Goal: Task Accomplishment & Management: Manage account settings

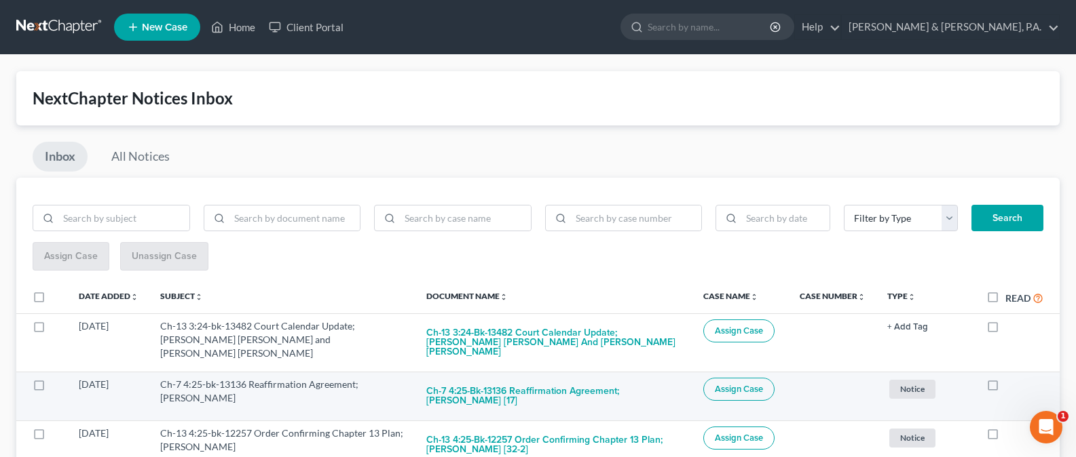
click at [1005, 388] on label at bounding box center [1005, 388] width 0 height 0
click at [1011, 378] on input "checkbox" at bounding box center [1015, 382] width 9 height 9
checkbox input "true"
click at [1005, 388] on label at bounding box center [1005, 388] width 0 height 0
click at [1011, 378] on input "checkbox" at bounding box center [1015, 382] width 9 height 9
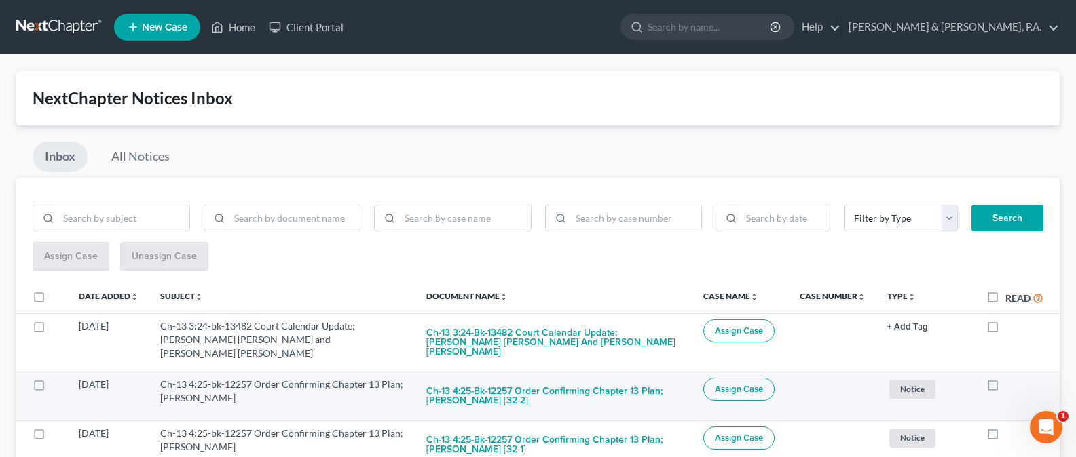
checkbox input "true"
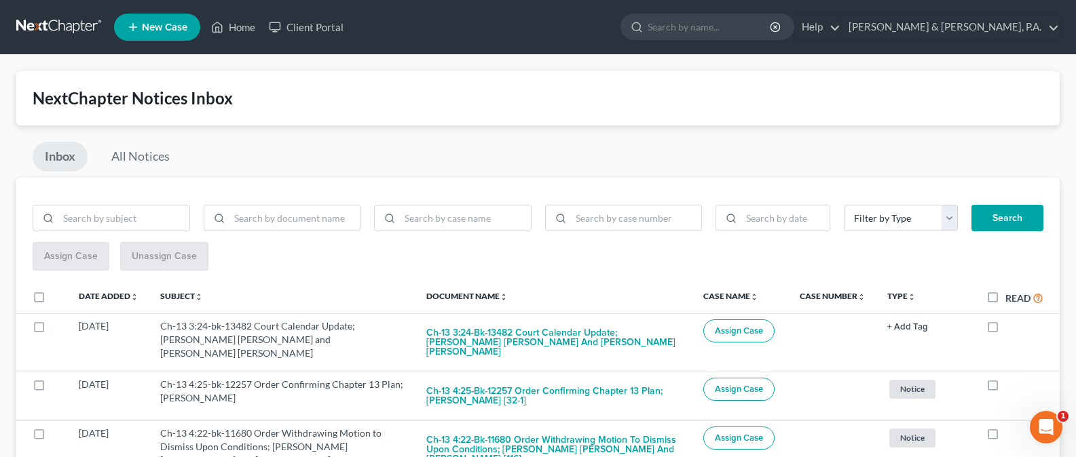
click at [1005, 388] on label at bounding box center [1005, 388] width 0 height 0
click at [1011, 378] on input "checkbox" at bounding box center [1015, 382] width 9 height 9
checkbox input "true"
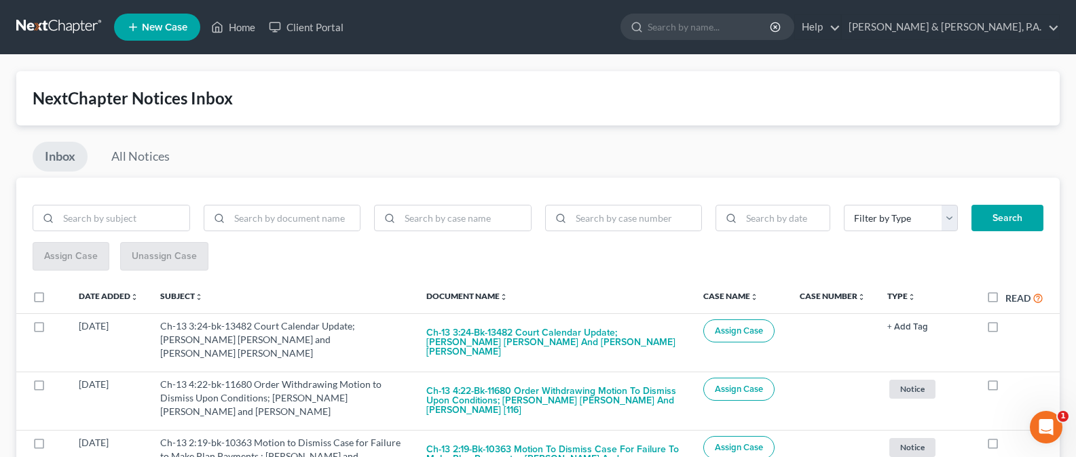
click at [1005, 388] on label at bounding box center [1005, 388] width 0 height 0
click at [1011, 378] on input "checkbox" at bounding box center [1015, 382] width 9 height 9
checkbox input "true"
click at [1005, 388] on label at bounding box center [1005, 388] width 0 height 0
click at [1011, 378] on input "checkbox" at bounding box center [1015, 382] width 9 height 9
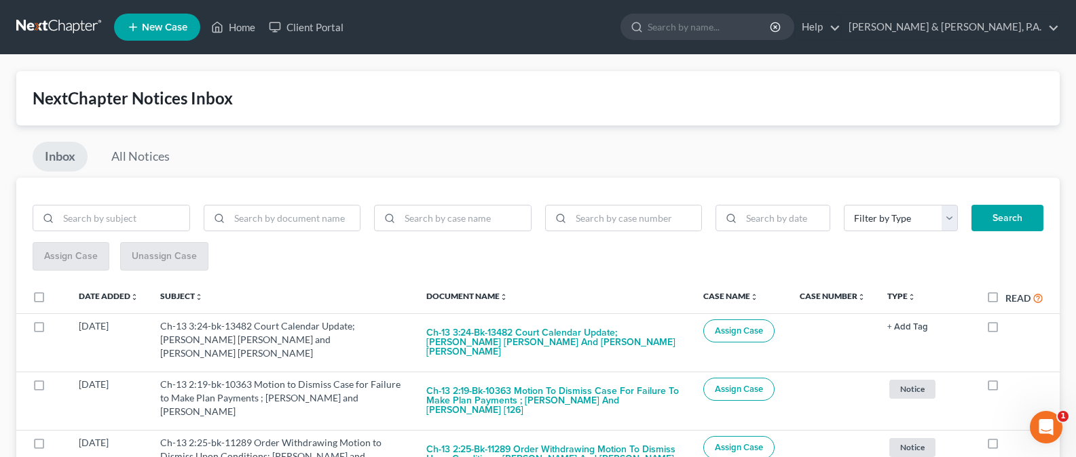
checkbox input "true"
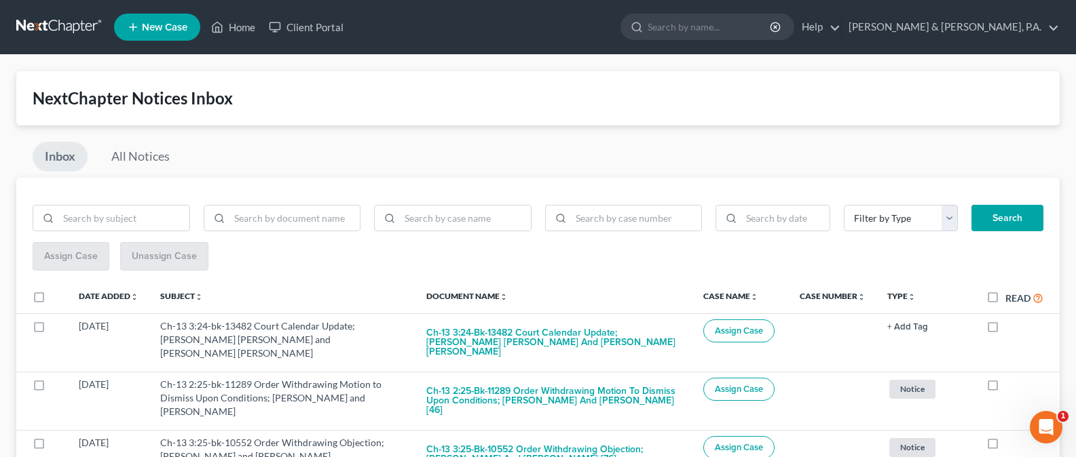
click at [1005, 388] on label at bounding box center [1005, 388] width 0 height 0
click at [1011, 378] on input "checkbox" at bounding box center [1015, 382] width 9 height 9
checkbox input "true"
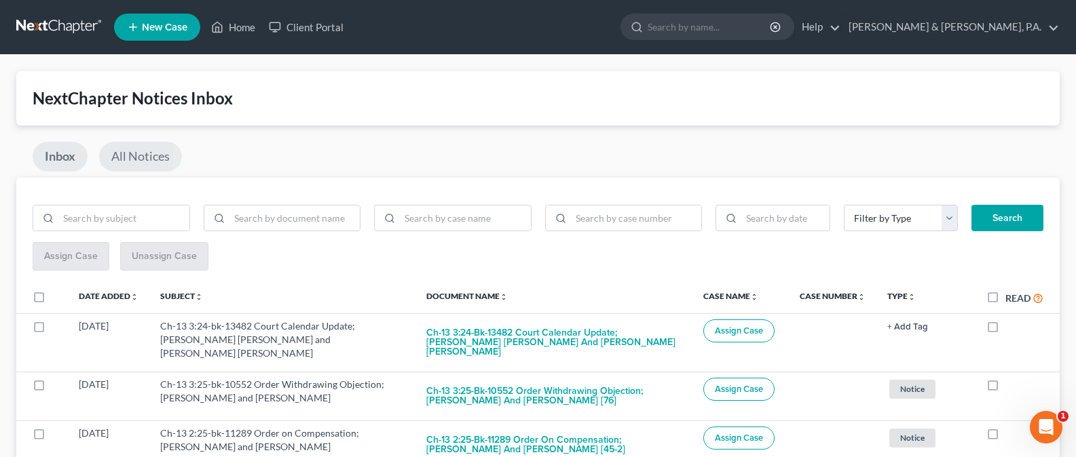
click at [147, 155] on link "All Notices" at bounding box center [140, 157] width 83 height 30
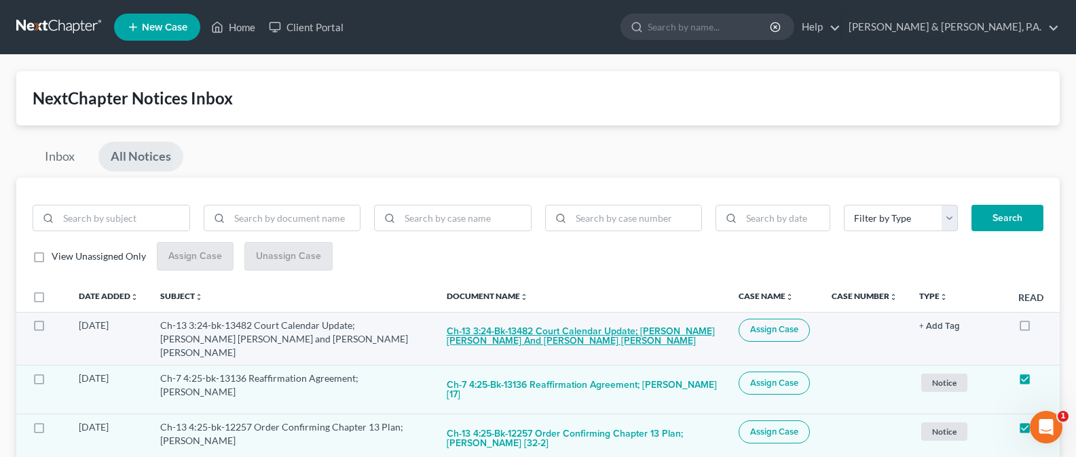
click at [569, 324] on button "Ch-13 3:24-bk-13482 Court Calendar Update; Adam Keith Nichols and Blessie Jane …" at bounding box center [582, 337] width 270 height 37
checkbox input "true"
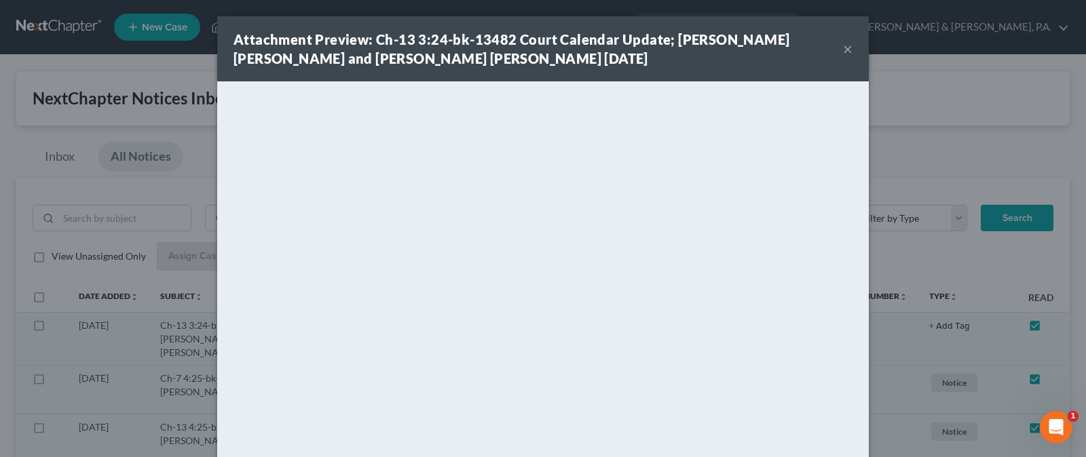
click at [843, 45] on button "×" at bounding box center [848, 49] width 10 height 16
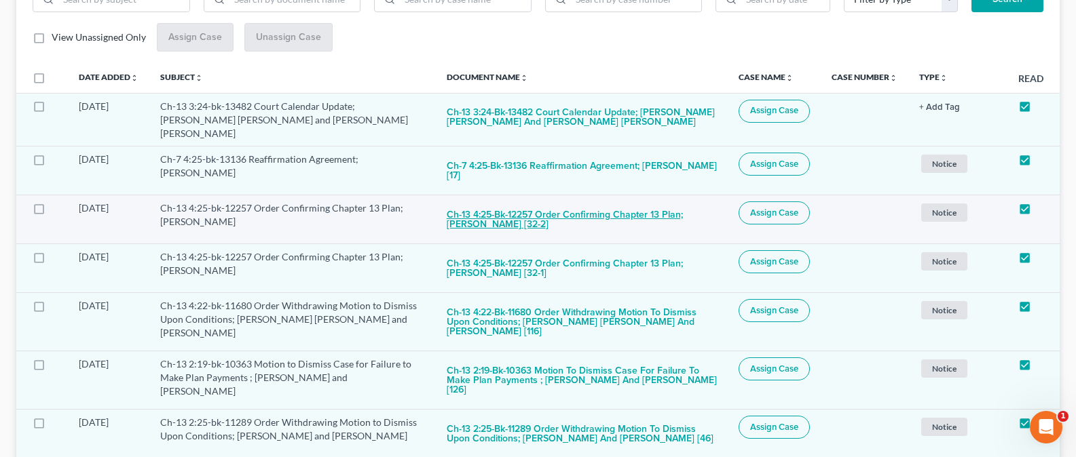
scroll to position [234, 0]
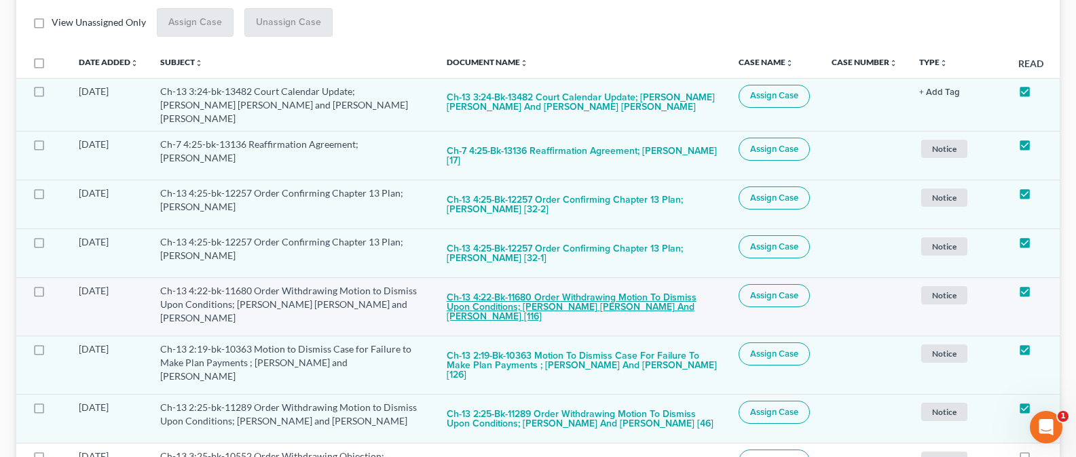
click at [646, 297] on button "Ch-13 4:22-bk-11680 Order Withdrawing Motion to Dismiss Upon Conditions; Timoth…" at bounding box center [582, 307] width 270 height 46
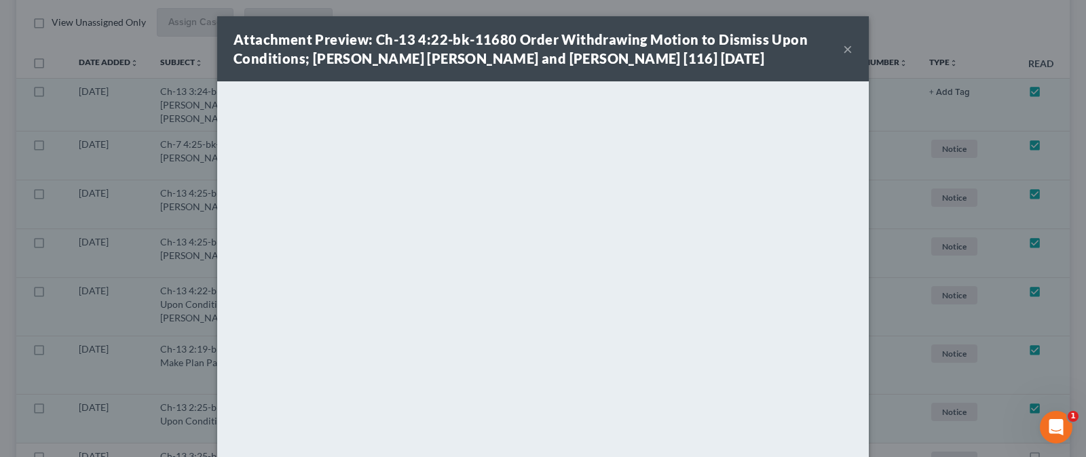
click at [843, 49] on button "×" at bounding box center [848, 49] width 10 height 16
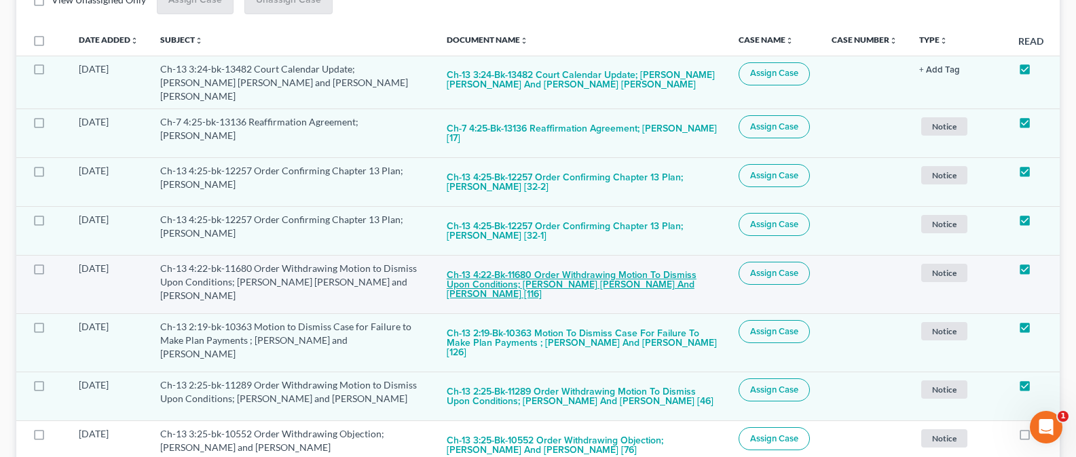
scroll to position [257, 0]
click at [628, 278] on button "Ch-13 4:22-bk-11680 Order Withdrawing Motion to Dismiss Upon Conditions; Timoth…" at bounding box center [582, 284] width 270 height 46
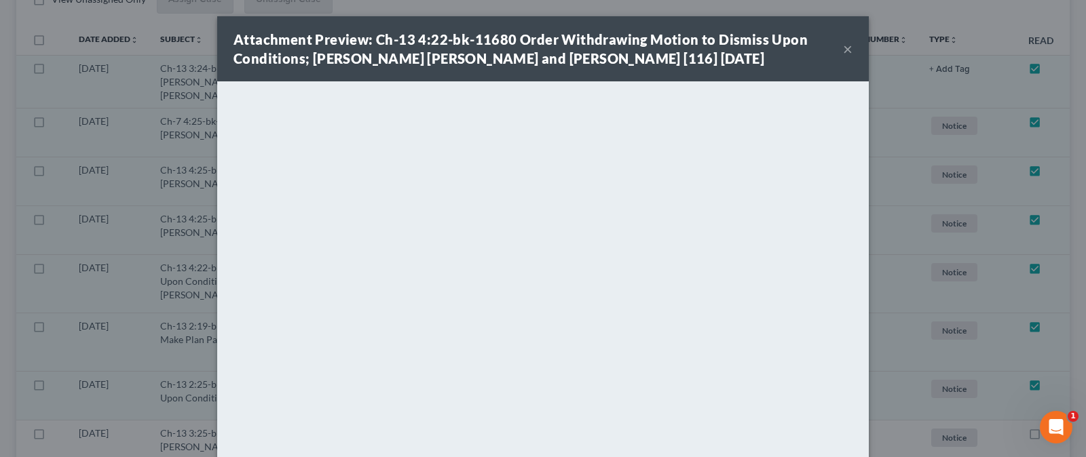
click at [843, 46] on button "×" at bounding box center [848, 49] width 10 height 16
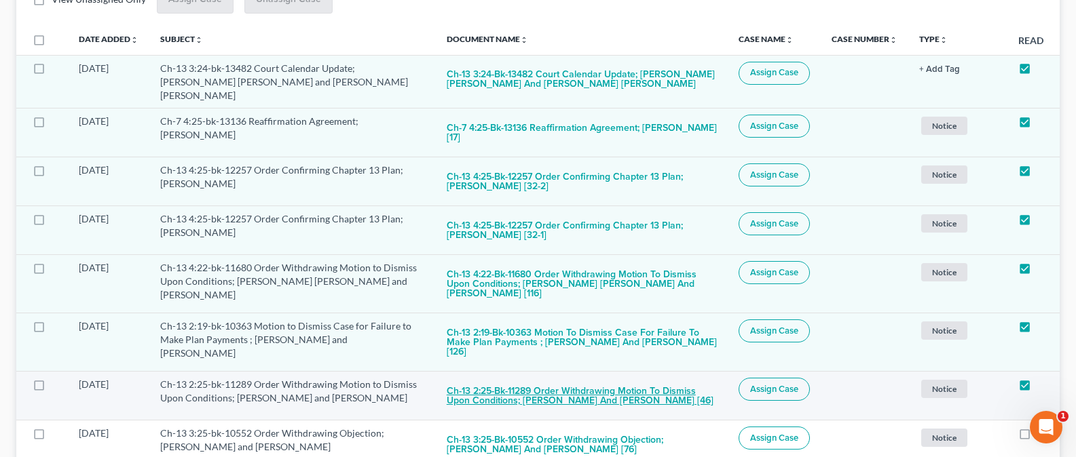
click at [637, 390] on button "Ch-13 2:25-bk-11289 Order Withdrawing Motion to Dismiss Upon Conditions; Jimmi …" at bounding box center [582, 396] width 270 height 37
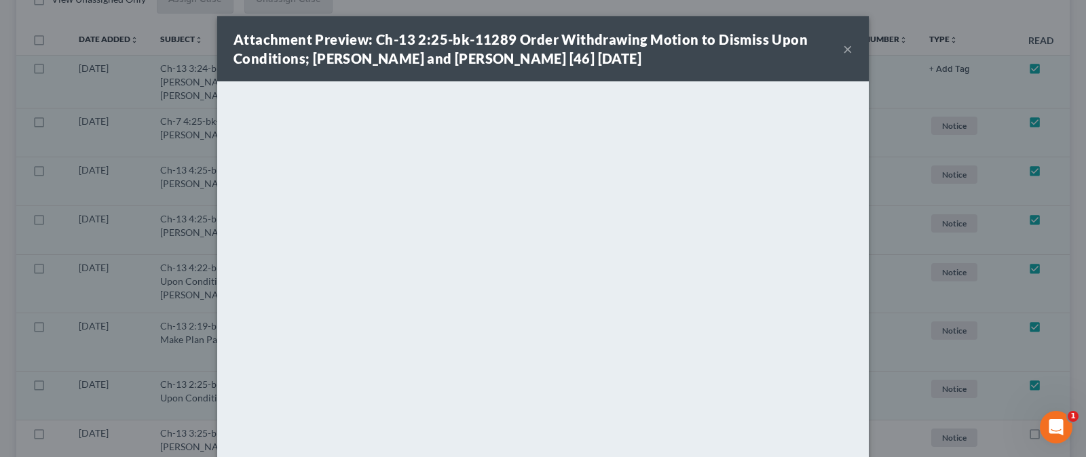
click at [846, 45] on button "×" at bounding box center [848, 49] width 10 height 16
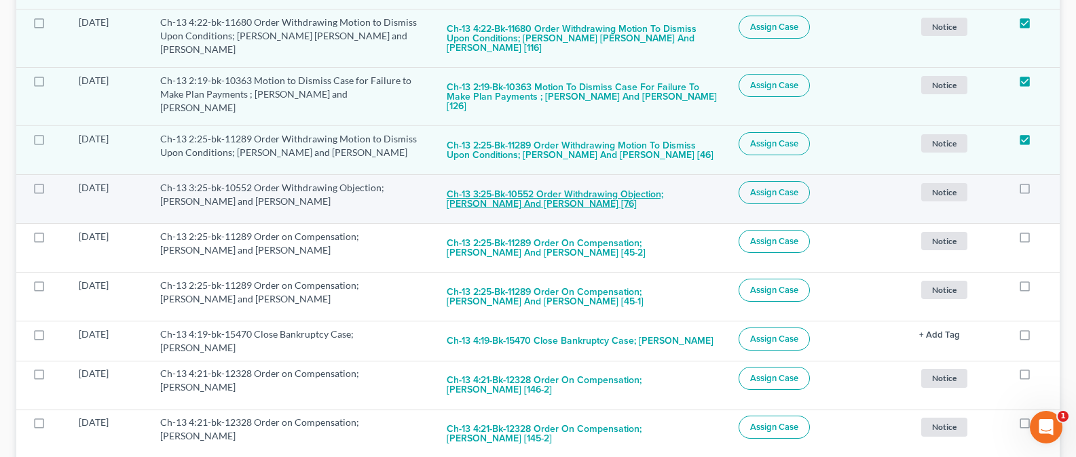
scroll to position [576, 0]
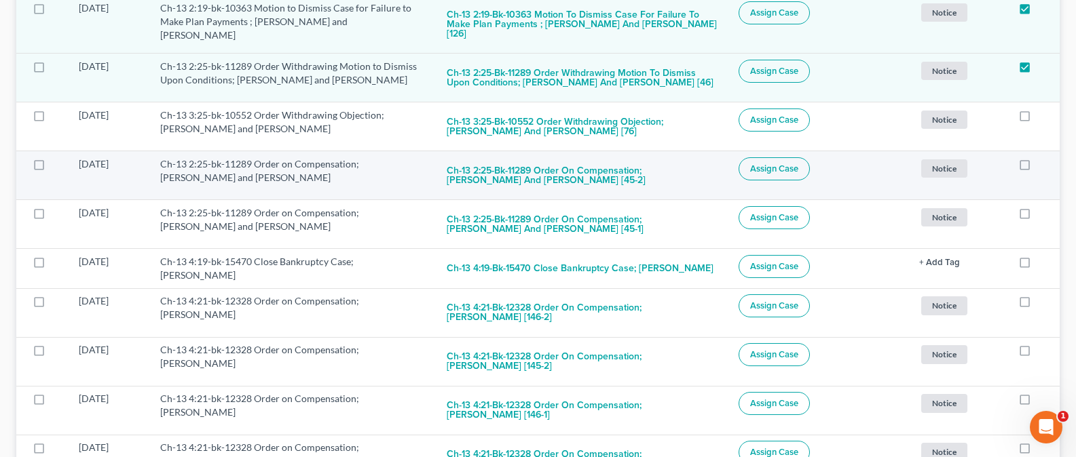
click at [1037, 168] on label at bounding box center [1037, 168] width 0 height 0
click at [1043, 157] on input "checkbox" at bounding box center [1047, 161] width 9 height 9
checkbox input "true"
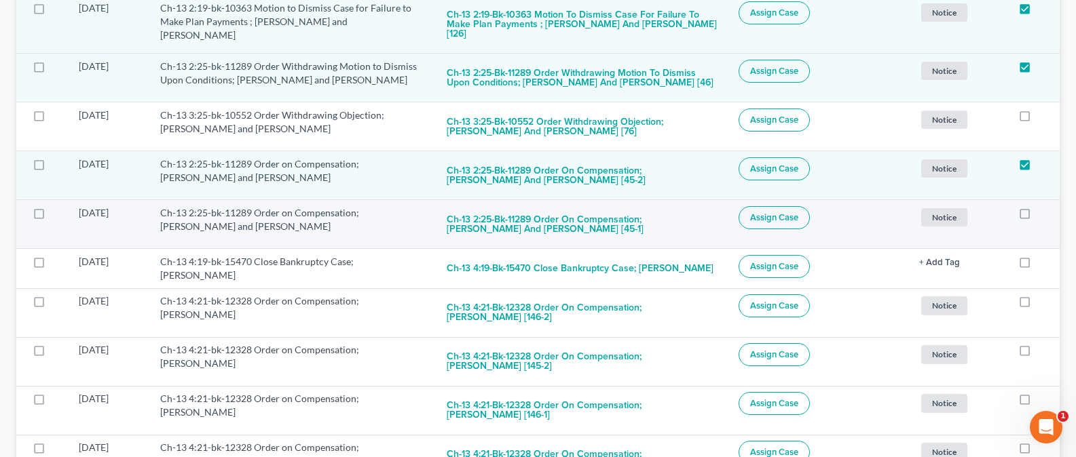
click at [1037, 217] on label at bounding box center [1037, 217] width 0 height 0
click at [1043, 206] on input "checkbox" at bounding box center [1047, 210] width 9 height 9
checkbox input "true"
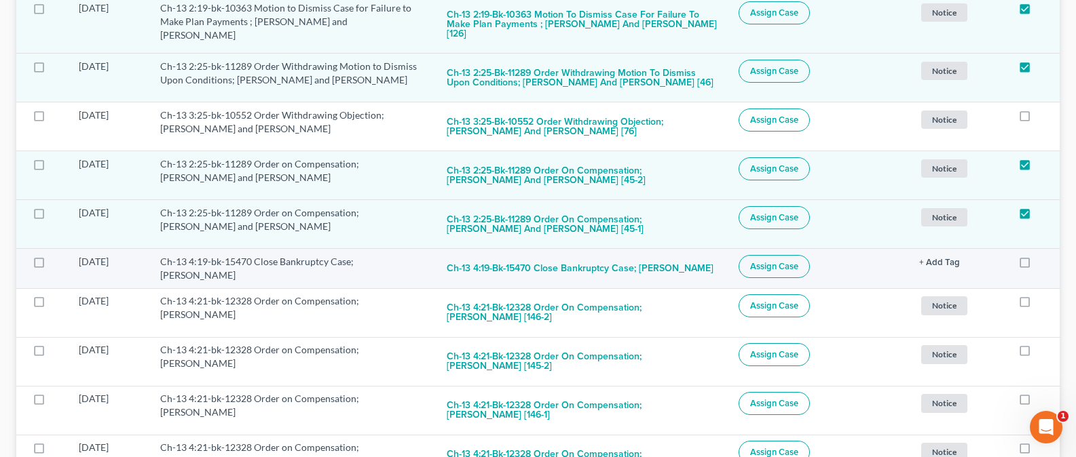
click at [1037, 265] on label at bounding box center [1037, 265] width 0 height 0
click at [1043, 255] on input "checkbox" at bounding box center [1047, 259] width 9 height 9
checkbox input "true"
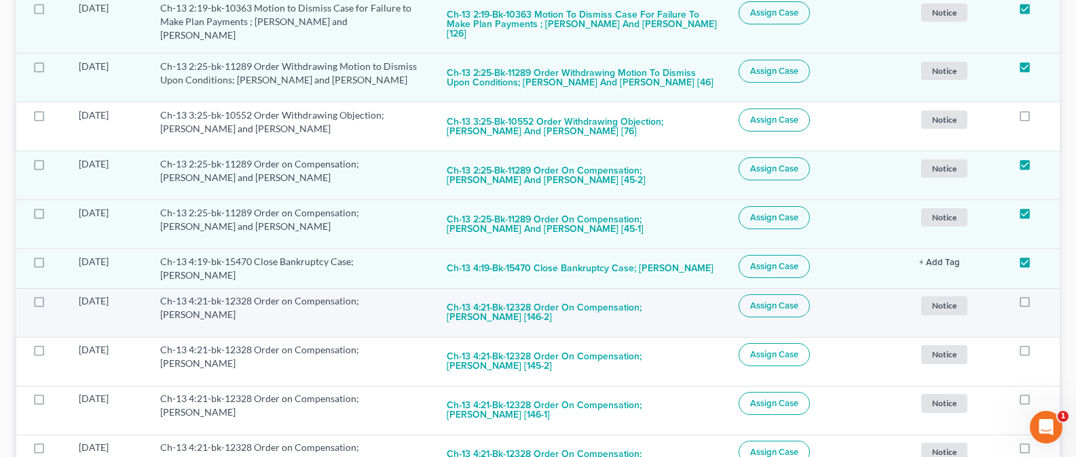
click at [1037, 305] on label at bounding box center [1037, 305] width 0 height 0
click at [1043, 295] on input "checkbox" at bounding box center [1047, 299] width 9 height 9
checkbox input "true"
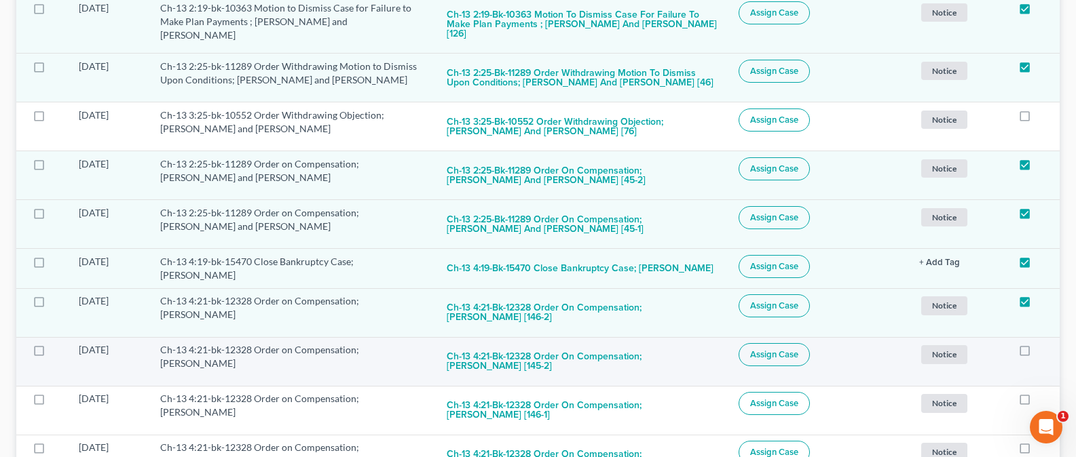
click at [1037, 354] on label at bounding box center [1037, 354] width 0 height 0
click at [1043, 343] on input "checkbox" at bounding box center [1047, 347] width 9 height 9
checkbox input "true"
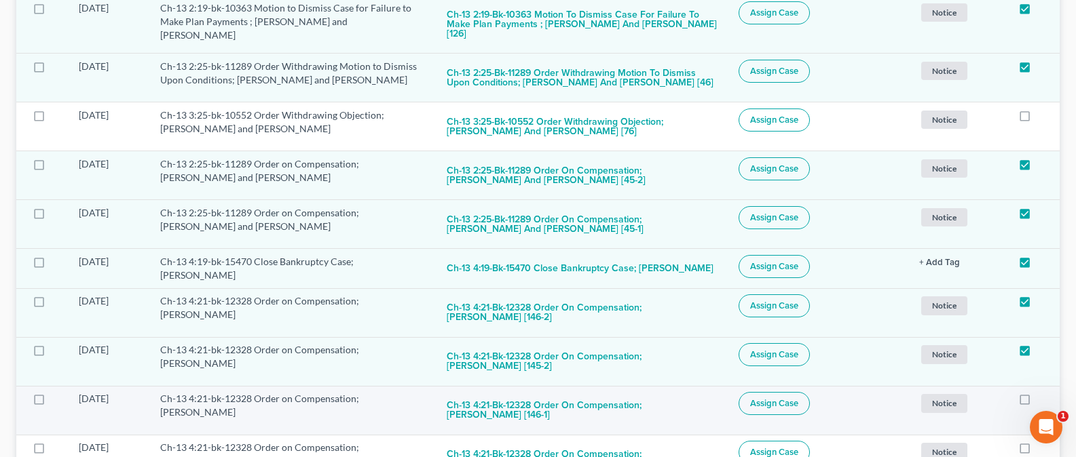
click at [1037, 403] on label at bounding box center [1037, 403] width 0 height 0
click at [1043, 392] on input "checkbox" at bounding box center [1047, 396] width 9 height 9
checkbox input "true"
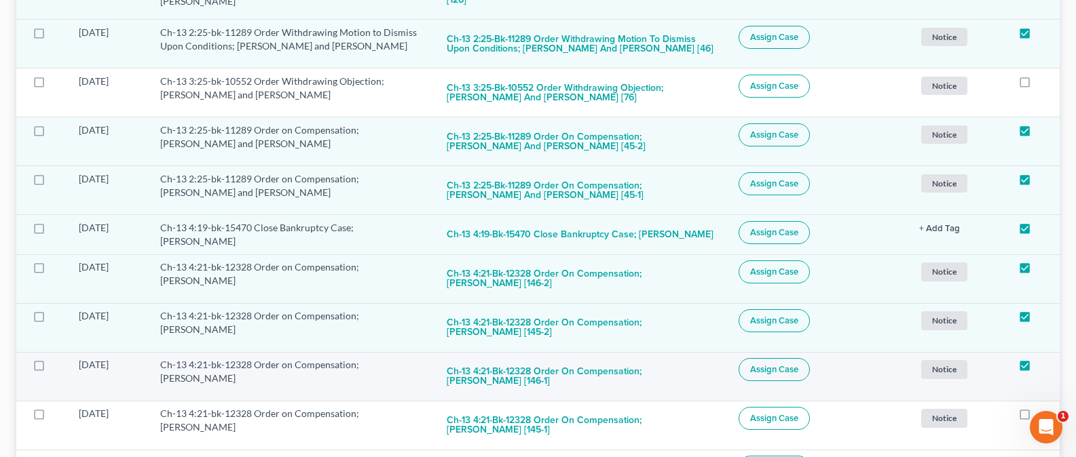
scroll to position [610, 0]
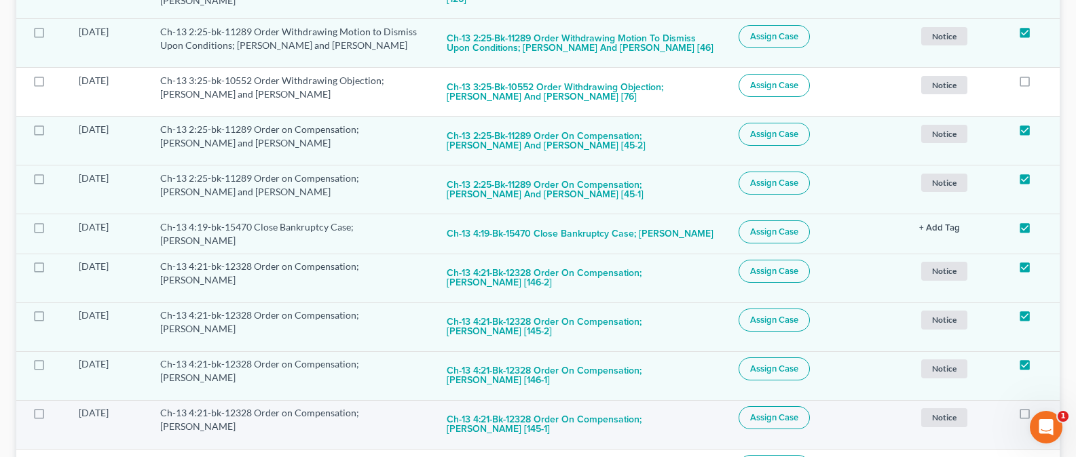
click at [1037, 417] on label at bounding box center [1037, 417] width 0 height 0
click at [1043, 407] on input "checkbox" at bounding box center [1047, 411] width 9 height 9
checkbox input "true"
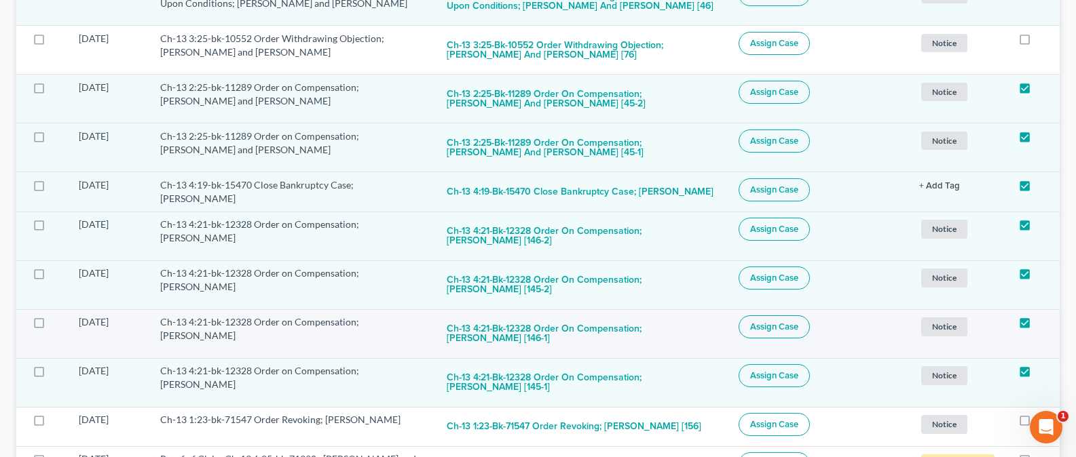
scroll to position [716, 0]
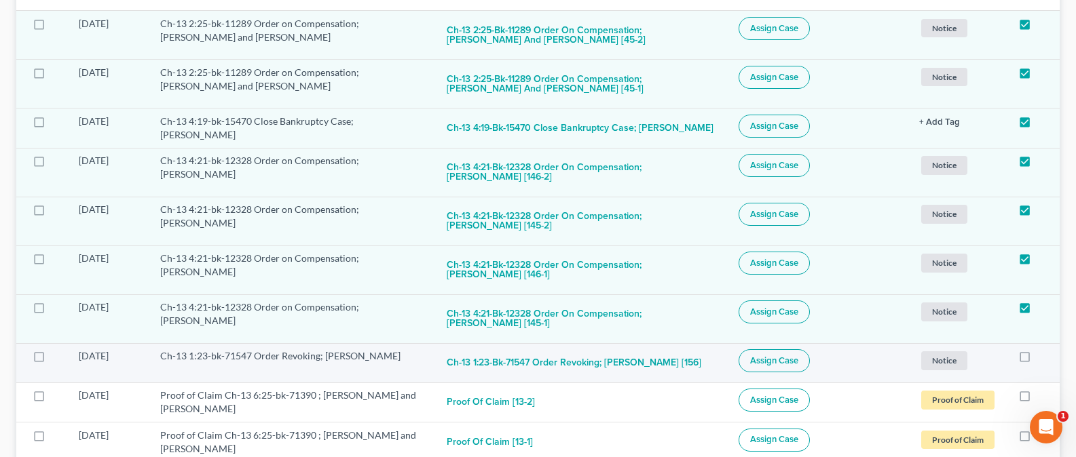
click at [1037, 360] on label at bounding box center [1037, 360] width 0 height 0
click at [1043, 350] on input "checkbox" at bounding box center [1047, 354] width 9 height 9
checkbox input "true"
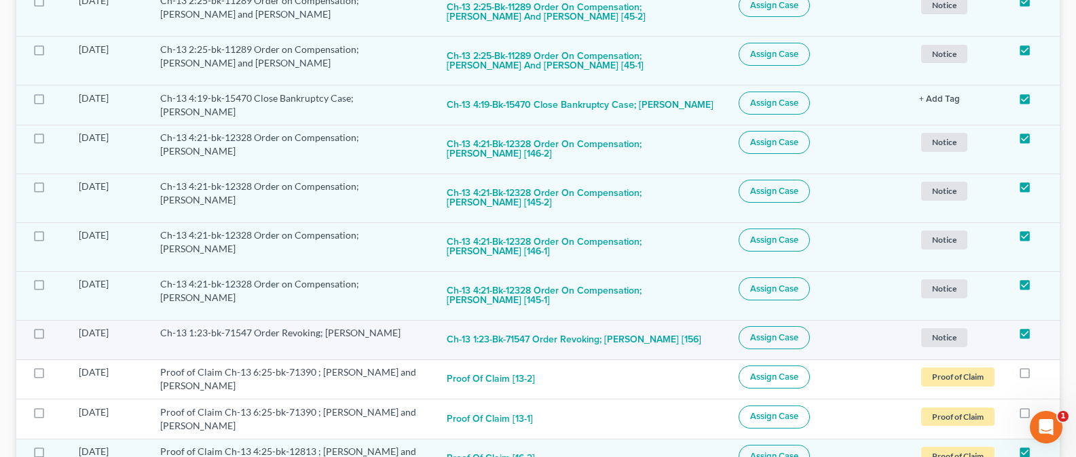
scroll to position [740, 0]
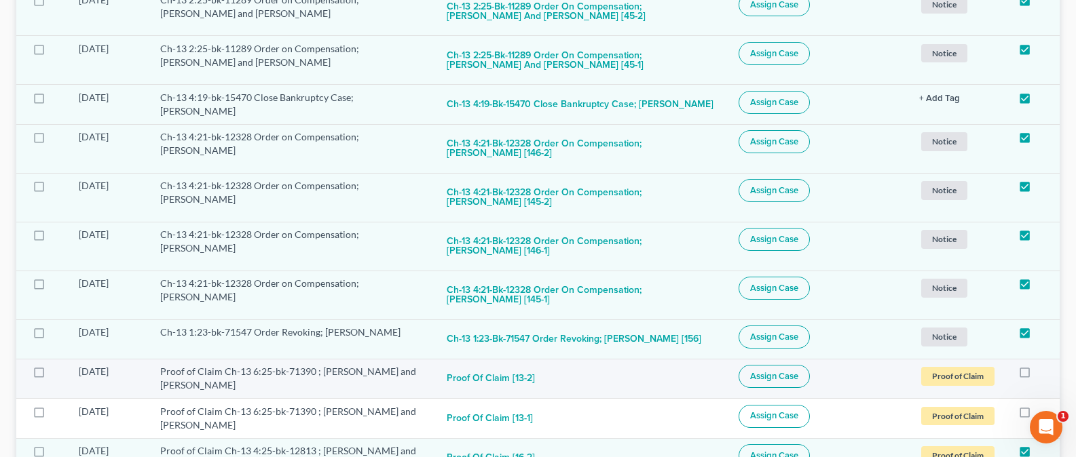
click at [1037, 375] on label at bounding box center [1037, 375] width 0 height 0
click at [1043, 365] on input "checkbox" at bounding box center [1047, 369] width 9 height 9
checkbox input "true"
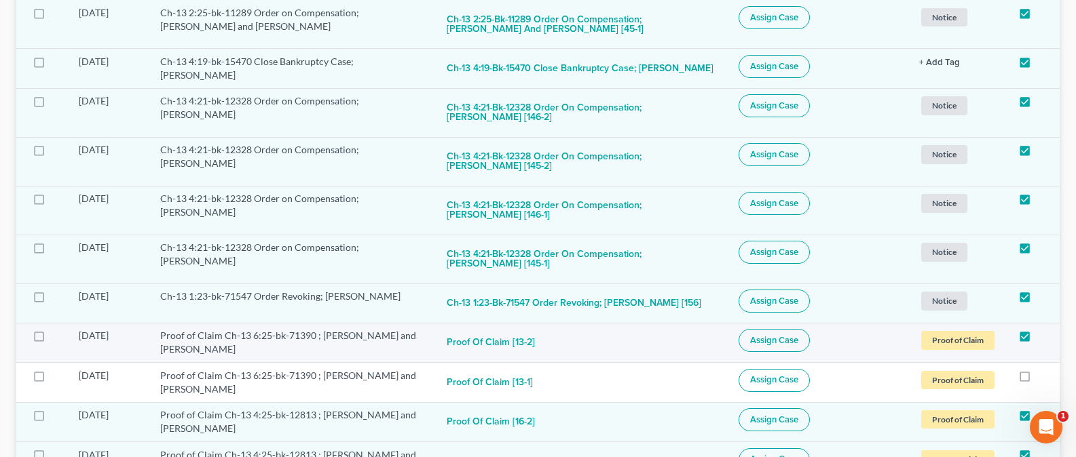
scroll to position [800, 0]
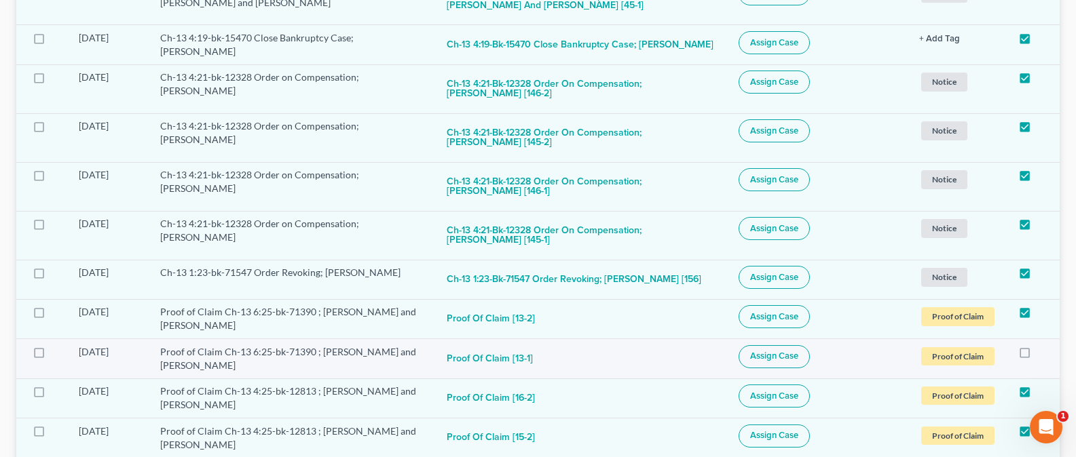
click at [1037, 356] on label at bounding box center [1037, 356] width 0 height 0
click at [1043, 345] on input "checkbox" at bounding box center [1047, 349] width 9 height 9
checkbox input "true"
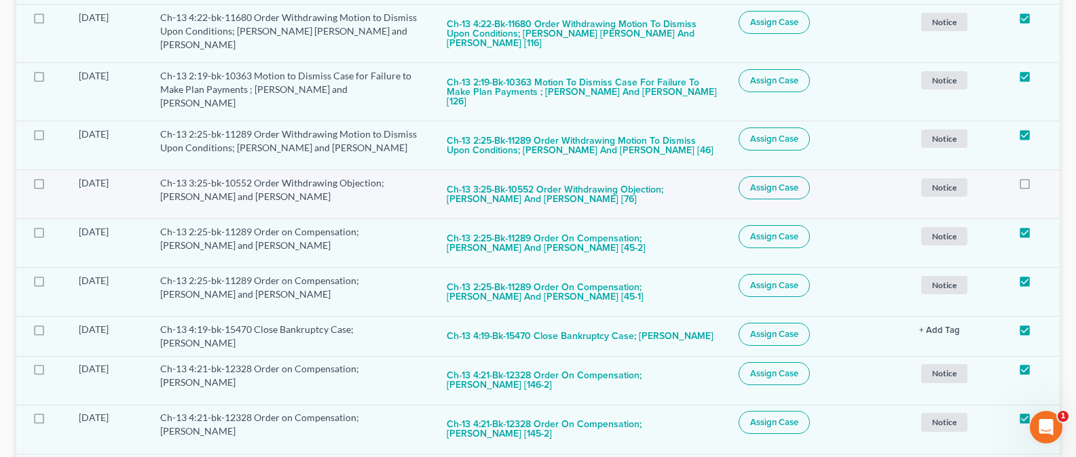
scroll to position [465, 0]
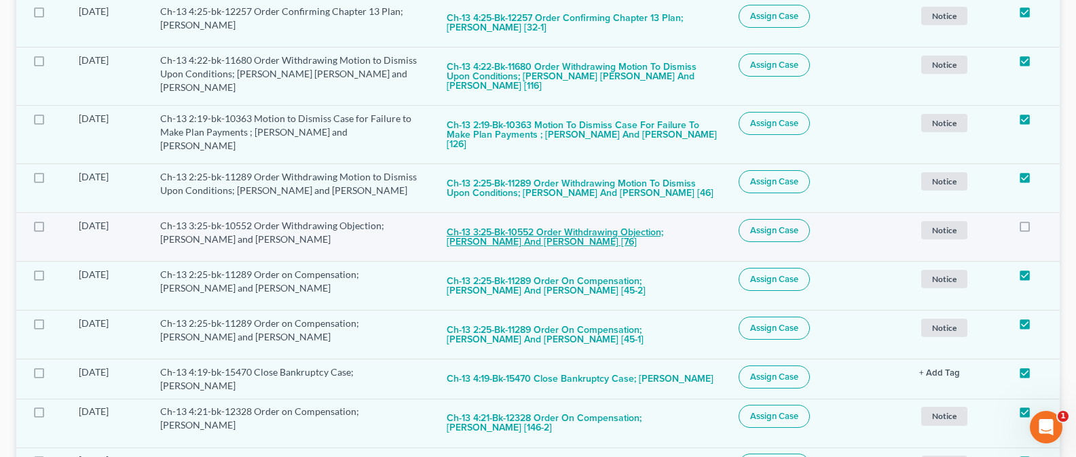
click at [630, 219] on button "Ch-13 3:25-bk-10552 Order Withdrawing Objection; Douglas A. Smith and Darra M. …" at bounding box center [582, 237] width 270 height 37
checkbox input "true"
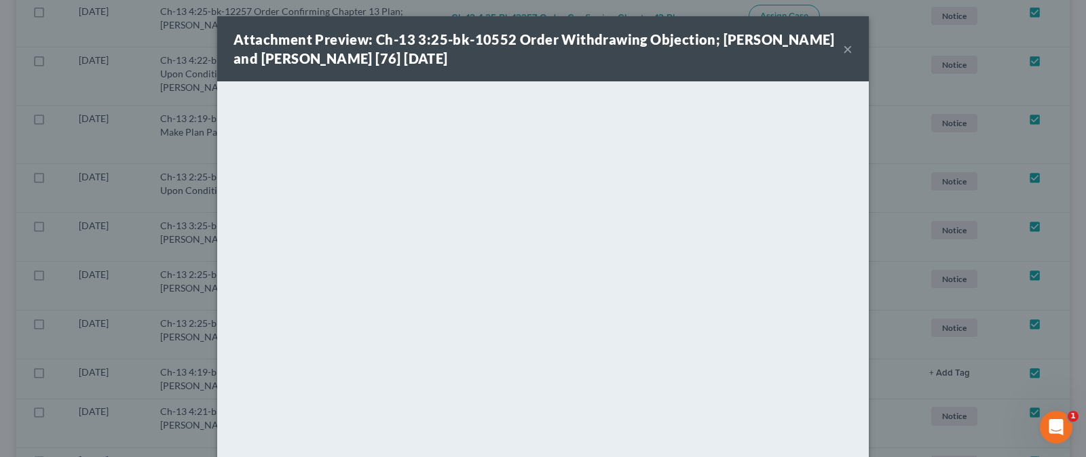
click at [843, 50] on button "×" at bounding box center [848, 49] width 10 height 16
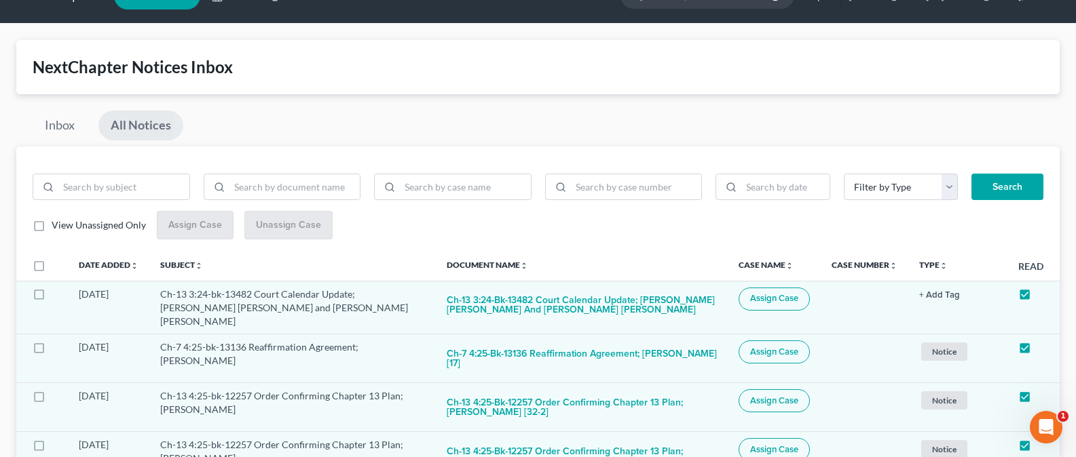
scroll to position [0, 0]
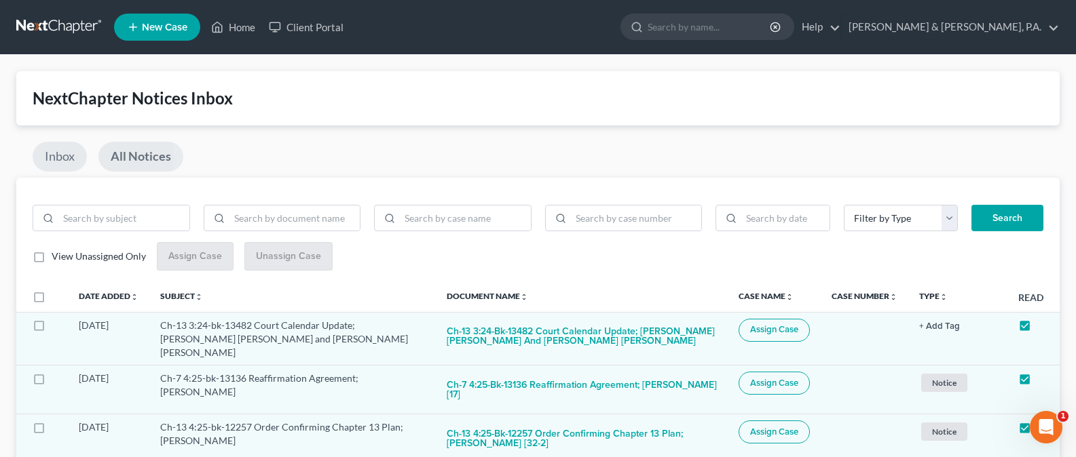
click at [69, 153] on link "Inbox" at bounding box center [60, 157] width 54 height 30
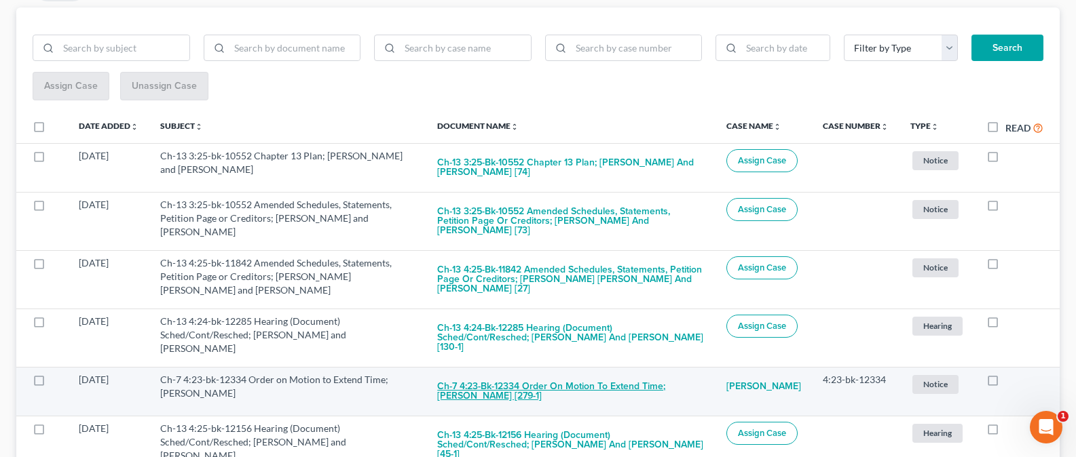
scroll to position [181, 0]
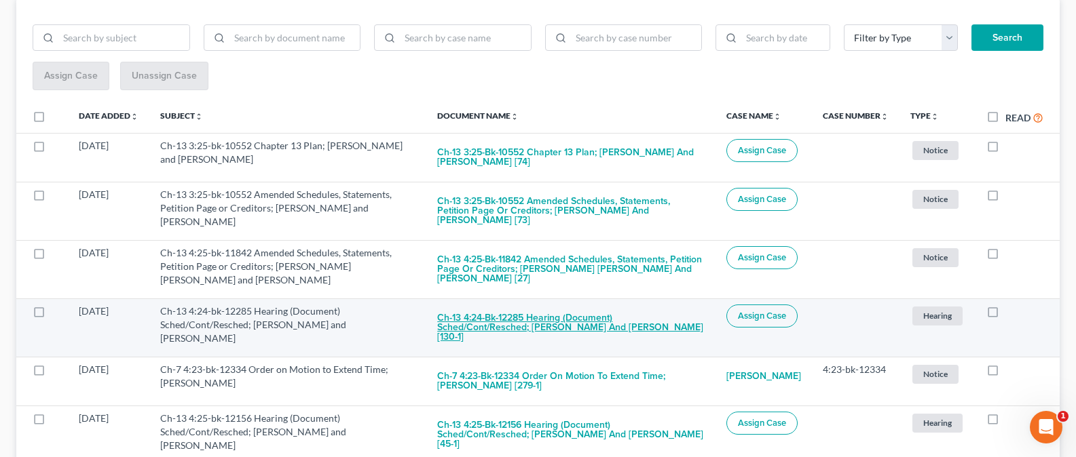
click at [655, 328] on button "Ch-13 4:24-bk-12285 Hearing (Document) Sched/Cont/Resched; [PERSON_NAME] and [P…" at bounding box center [570, 328] width 267 height 46
checkbox input "true"
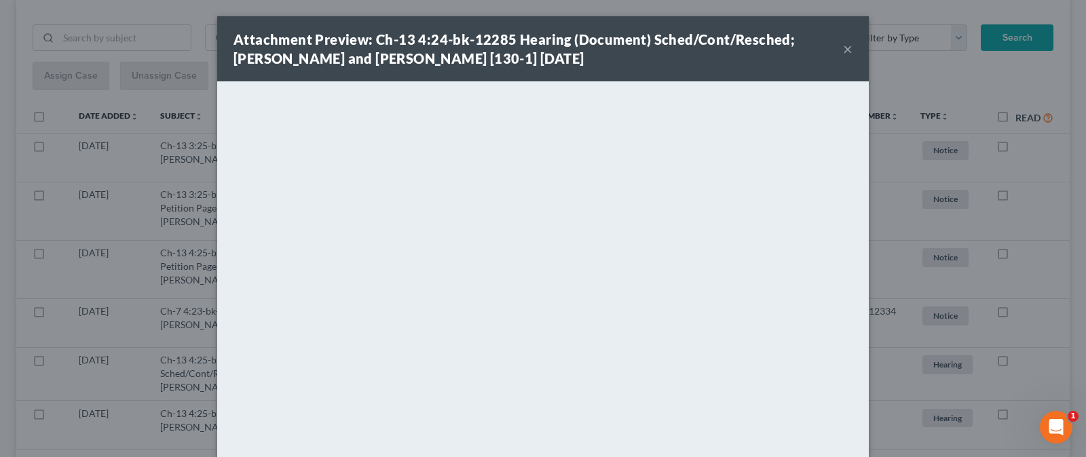
click at [843, 52] on button "×" at bounding box center [848, 49] width 10 height 16
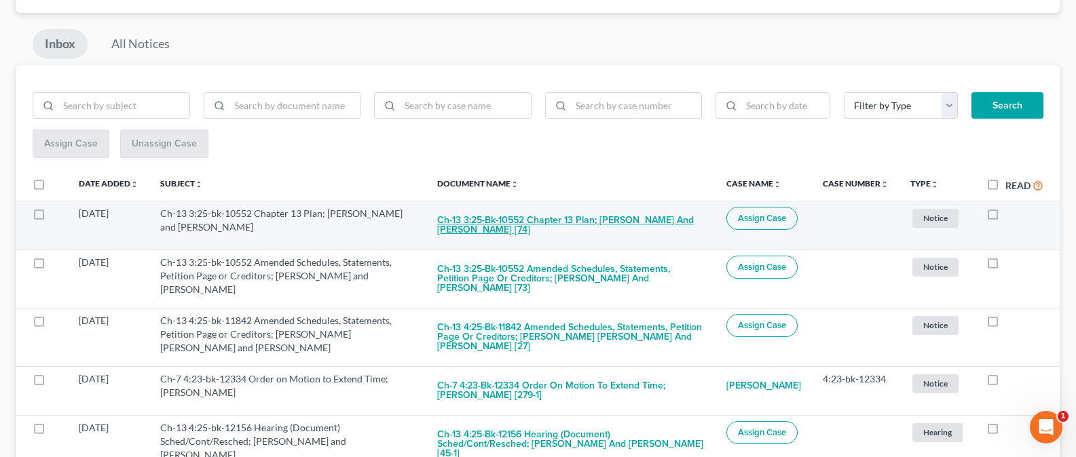
scroll to position [0, 0]
